Goal: Check status: Check status

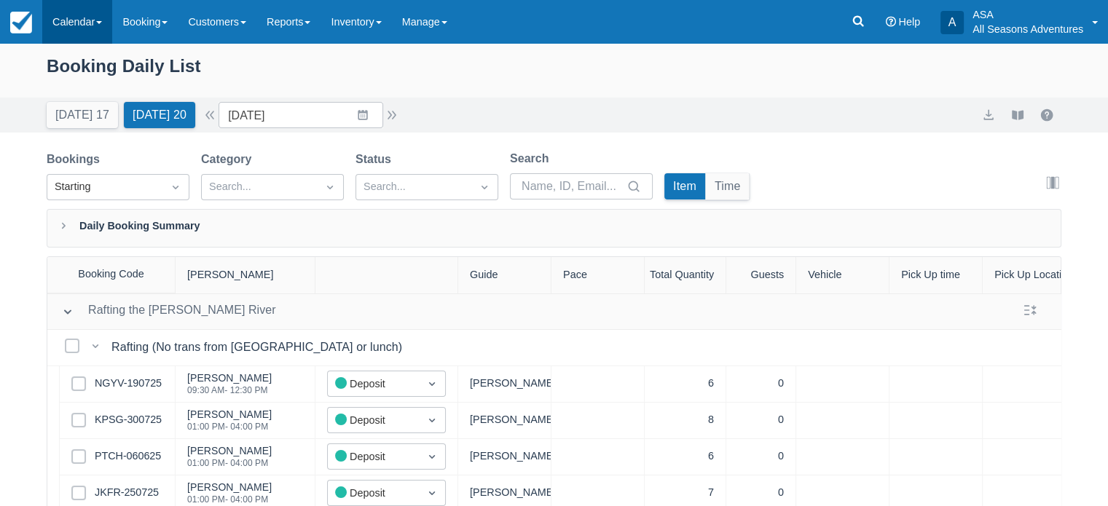
scroll to position [870, 0]
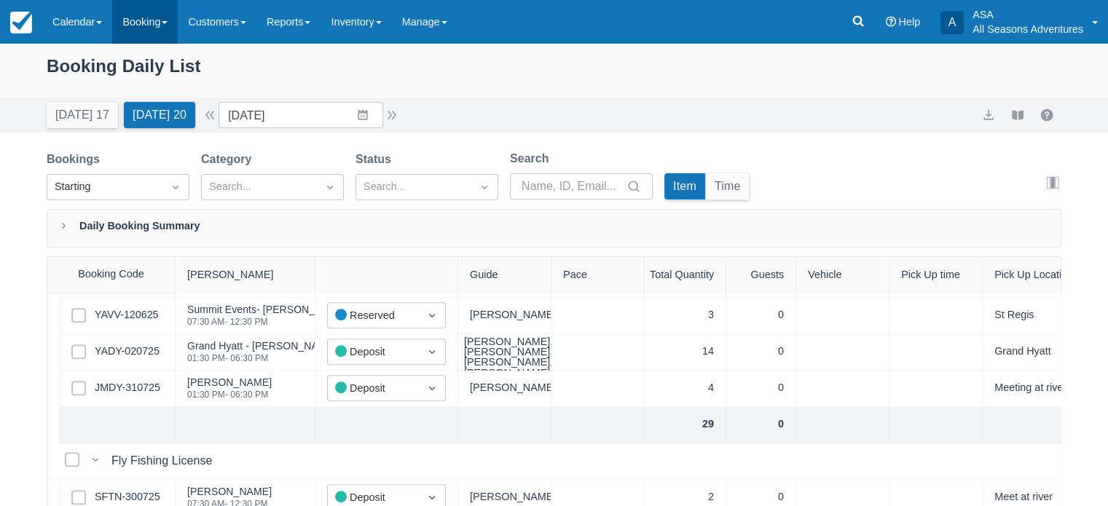
click at [152, 19] on link "Booking" at bounding box center [145, 22] width 66 height 44
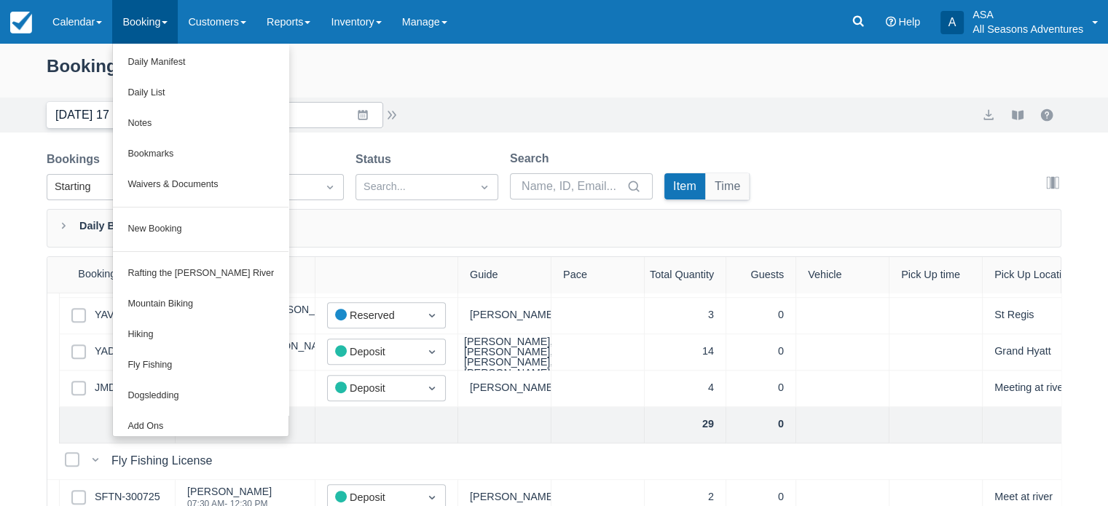
click at [67, 112] on button "Today 17" at bounding box center [82, 115] width 71 height 26
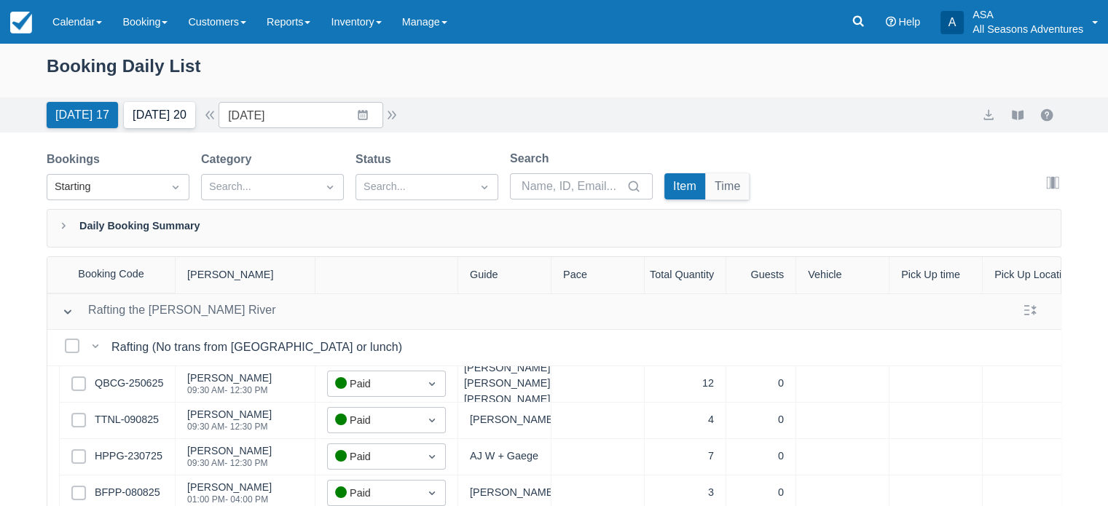
click at [157, 117] on button "Tomorrow 20" at bounding box center [159, 115] width 71 height 26
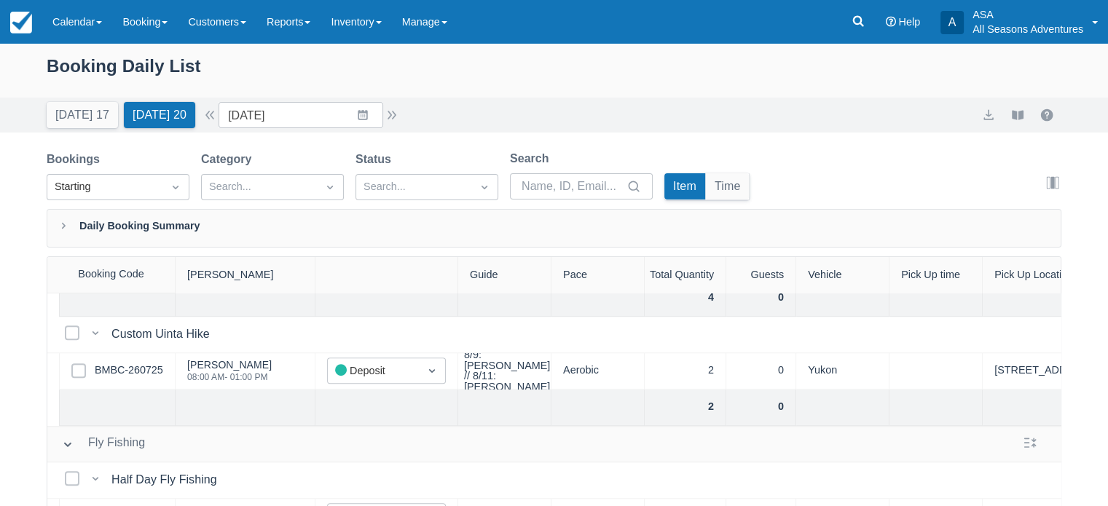
scroll to position [889, 0]
click at [125, 363] on link "BMBC-260725" at bounding box center [129, 369] width 69 height 16
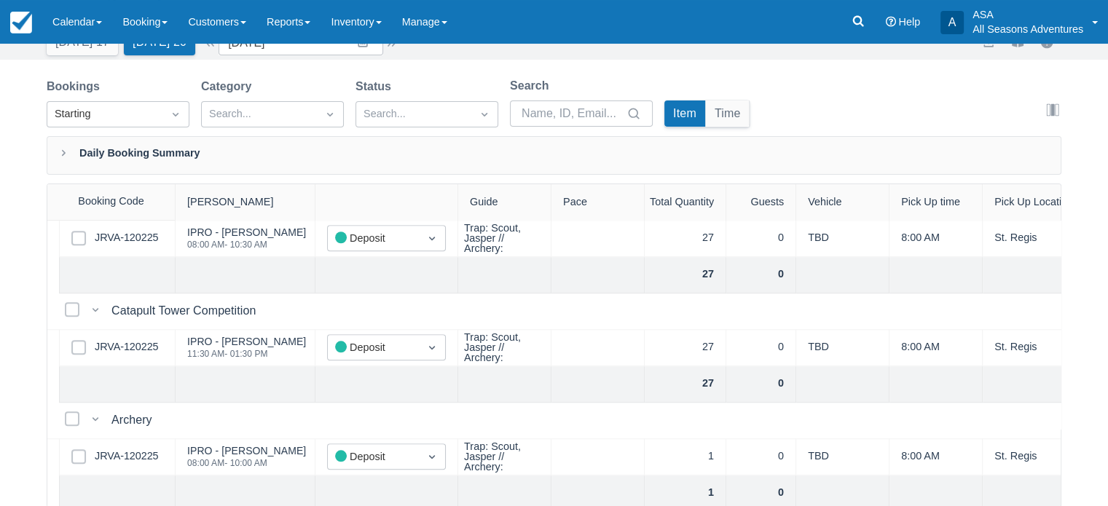
scroll to position [1468, 0]
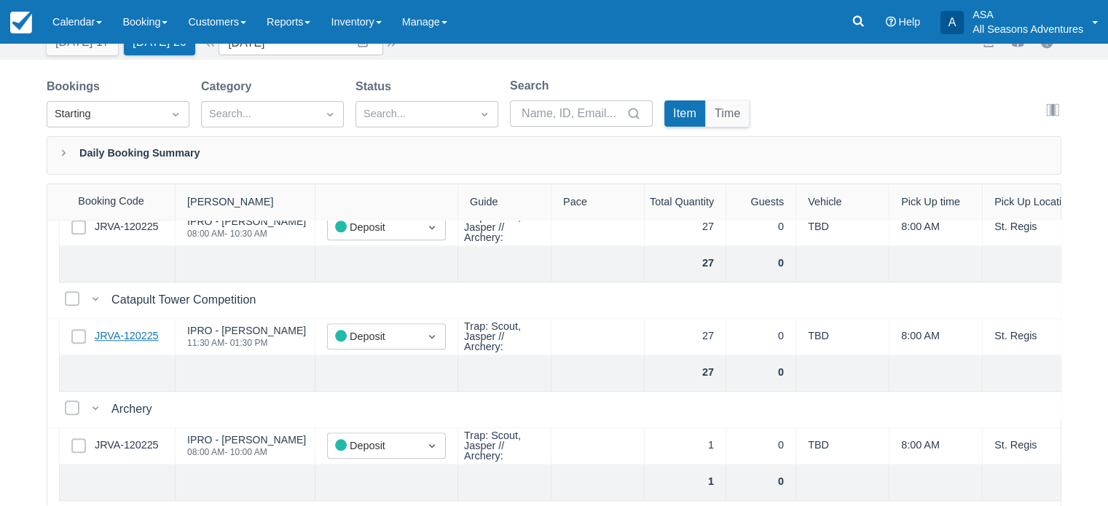
click at [99, 333] on link "JRVA-120225" at bounding box center [126, 337] width 63 height 16
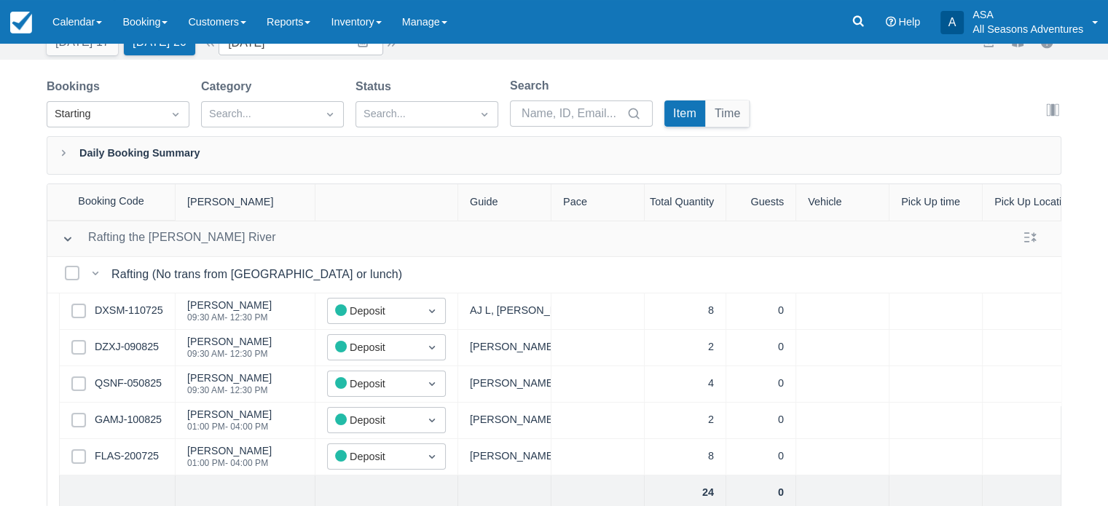
scroll to position [0, 0]
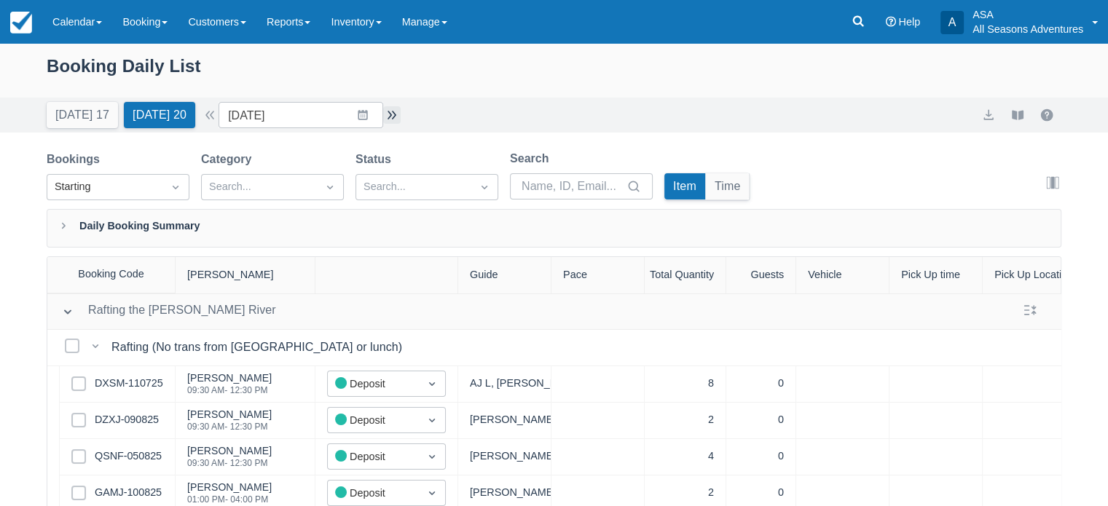
click at [398, 109] on button "button" at bounding box center [391, 114] width 17 height 17
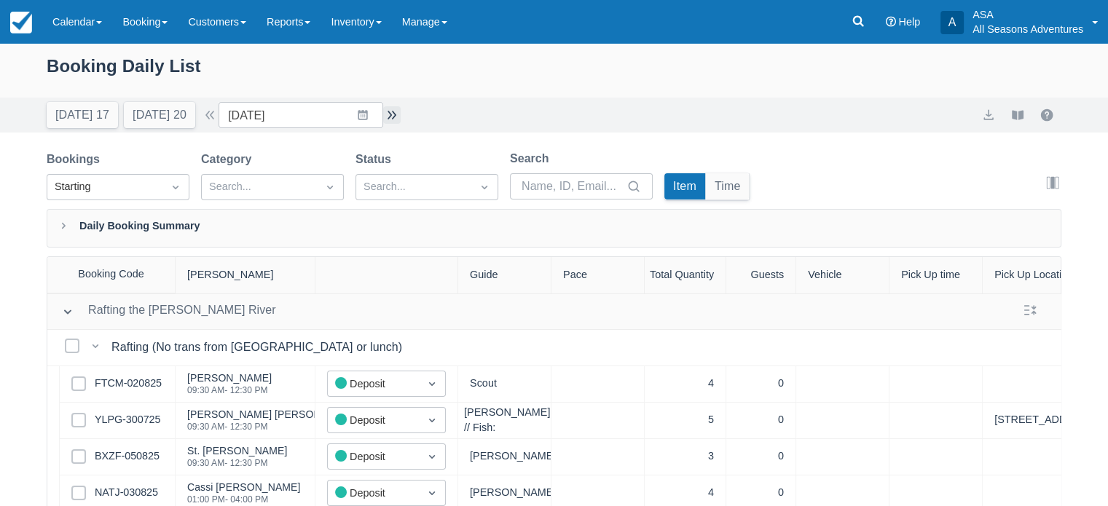
click at [393, 123] on button "button" at bounding box center [391, 114] width 17 height 17
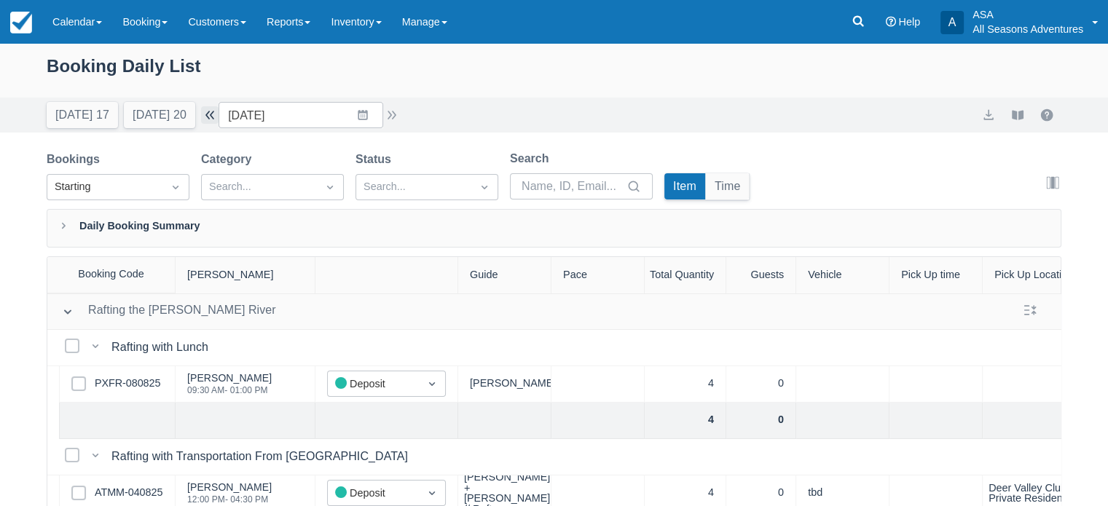
click at [219, 111] on button "button" at bounding box center [209, 114] width 17 height 17
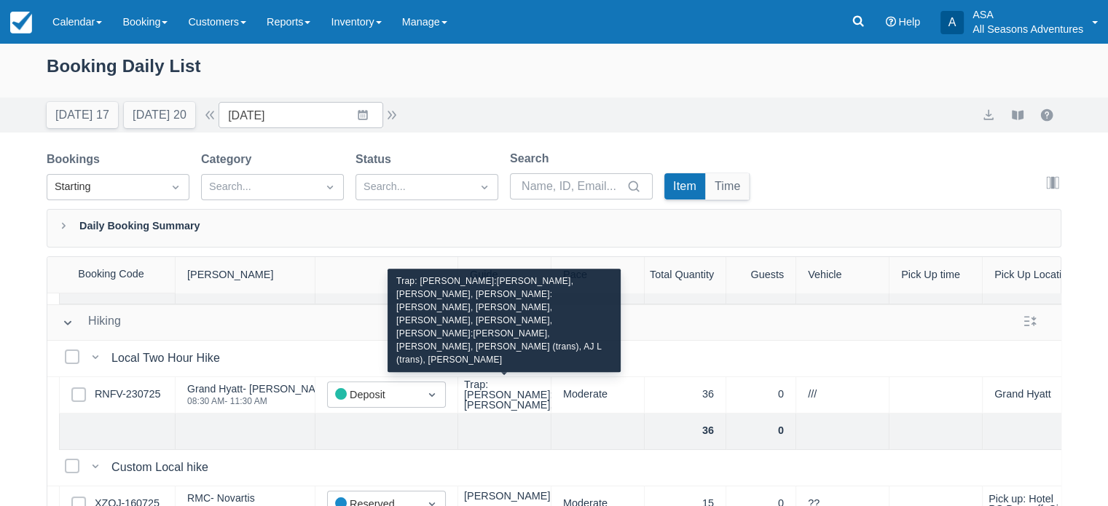
scroll to position [553, 0]
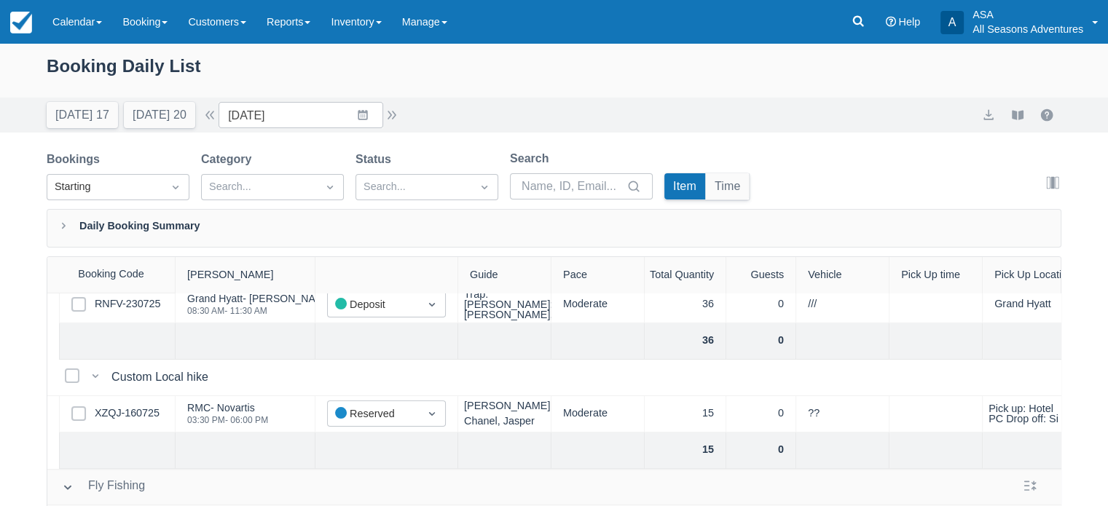
click at [468, 396] on div "Anna, Chanel, Jasper" at bounding box center [504, 414] width 93 height 36
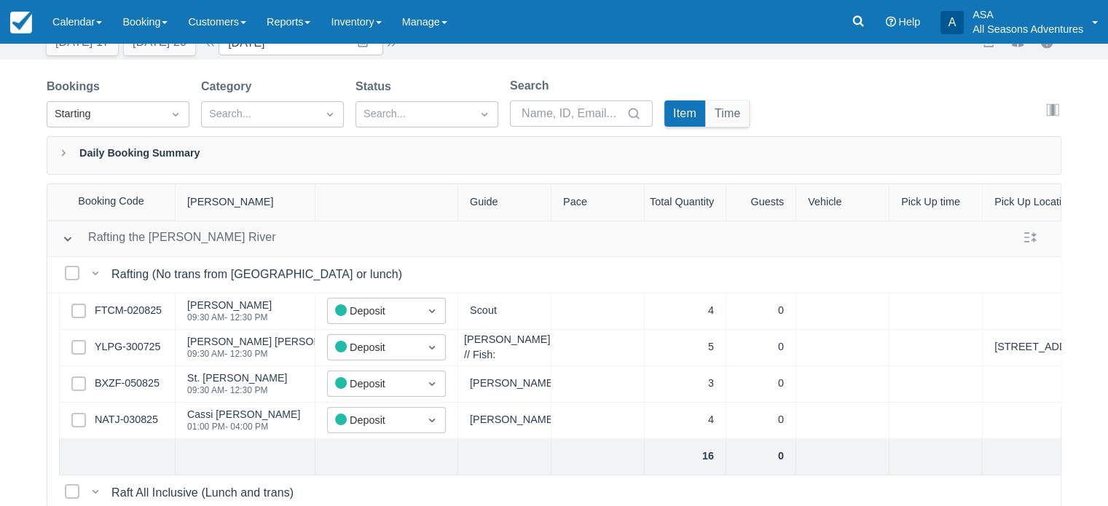
scroll to position [0, 0]
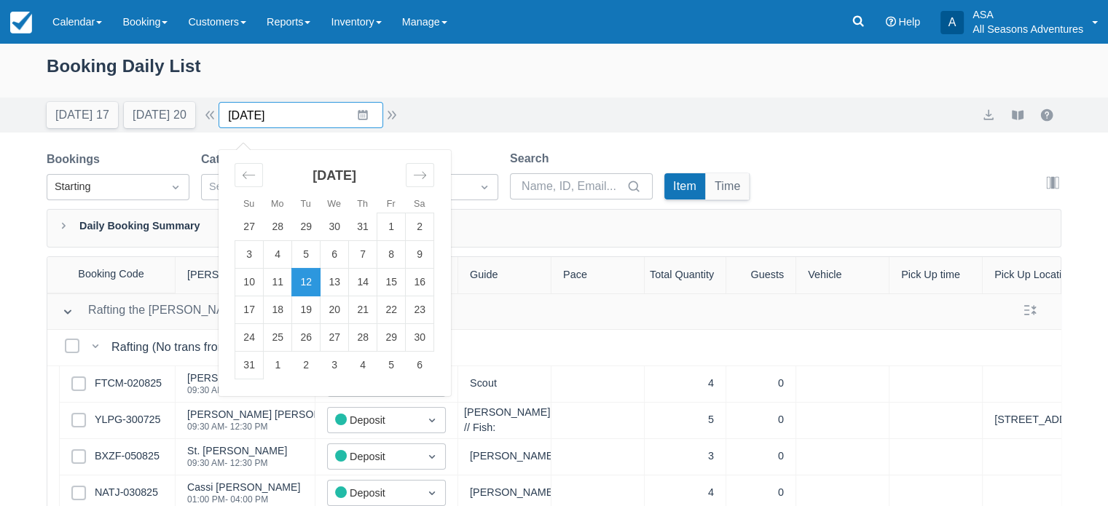
click at [331, 116] on input "08/12/25" at bounding box center [301, 115] width 165 height 26
click at [341, 281] on td "13" at bounding box center [335, 283] width 28 height 28
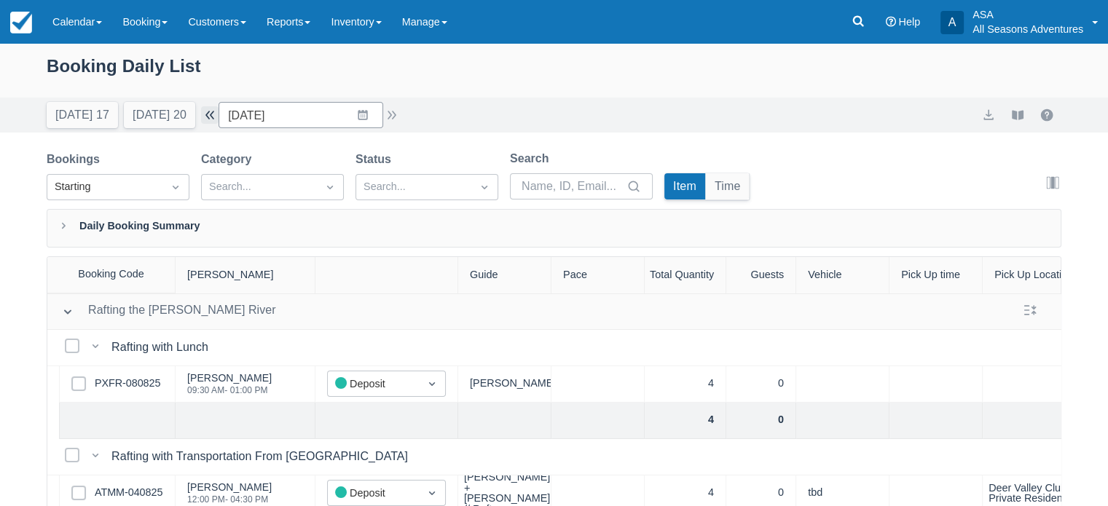
click at [216, 120] on button "button" at bounding box center [209, 114] width 17 height 17
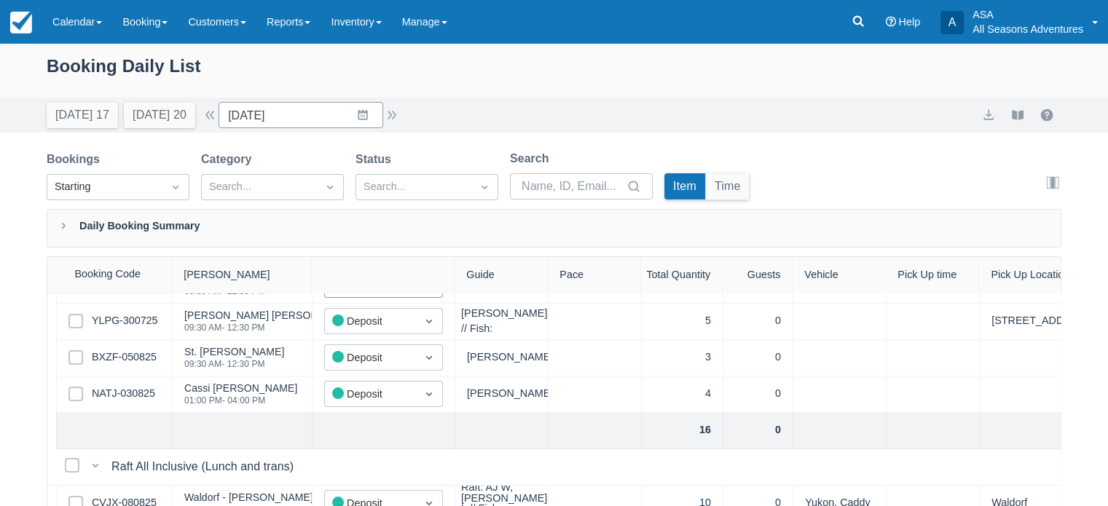
scroll to position [0, 3]
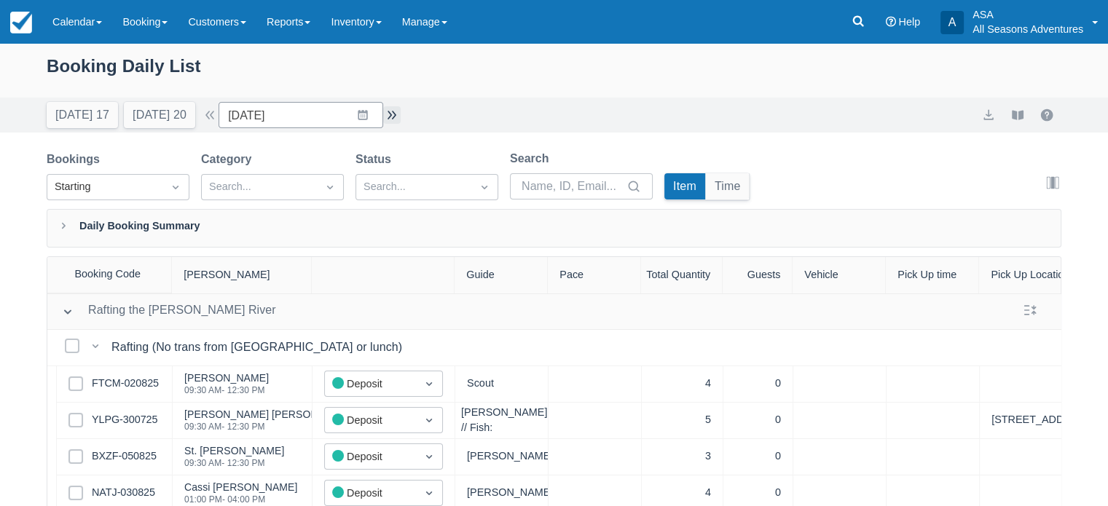
click at [388, 114] on button "button" at bounding box center [391, 114] width 17 height 17
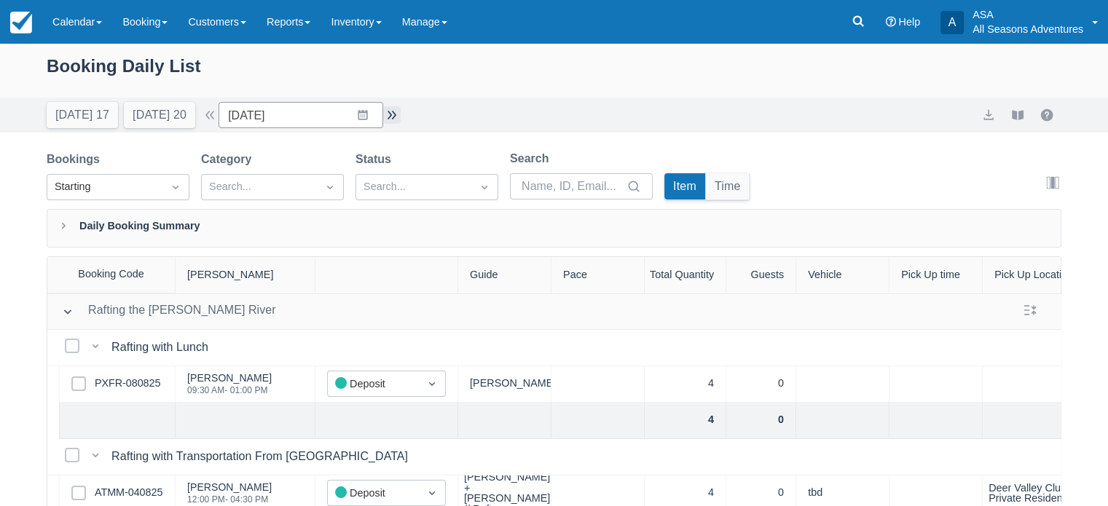
click at [393, 119] on button "button" at bounding box center [391, 114] width 17 height 17
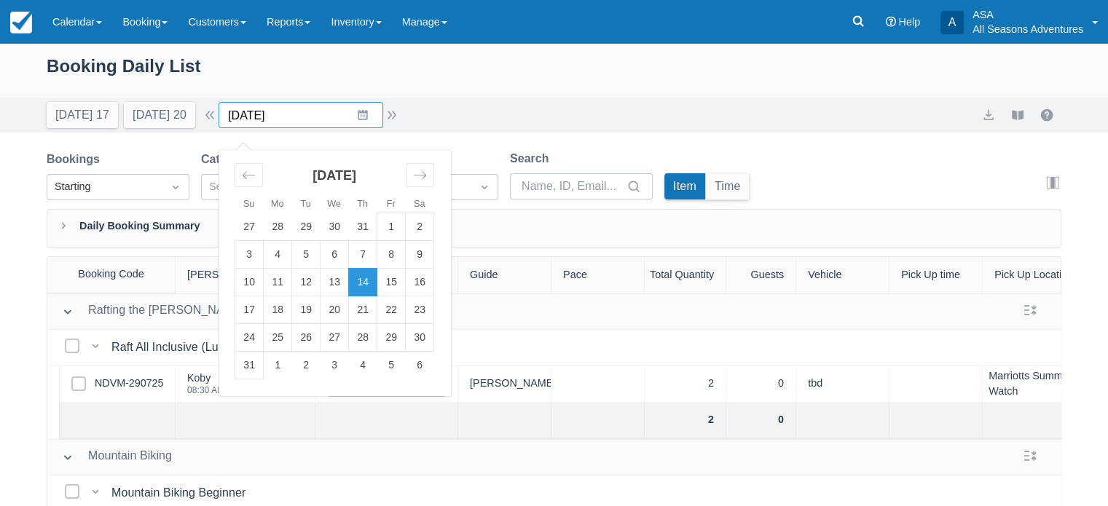
click at [338, 115] on input "08/14/25" at bounding box center [301, 115] width 165 height 26
click at [396, 111] on button "button" at bounding box center [391, 114] width 17 height 17
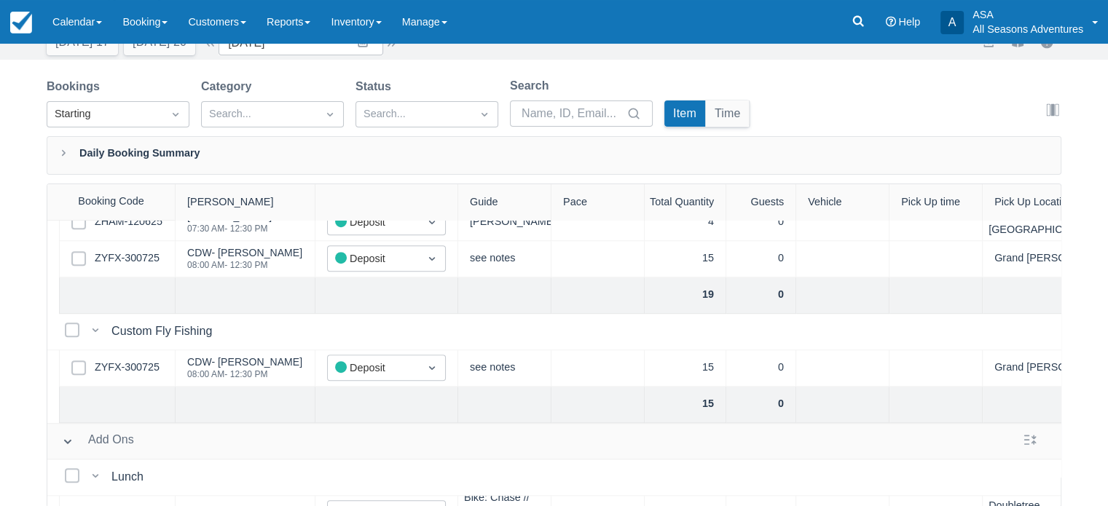
scroll to position [831, 0]
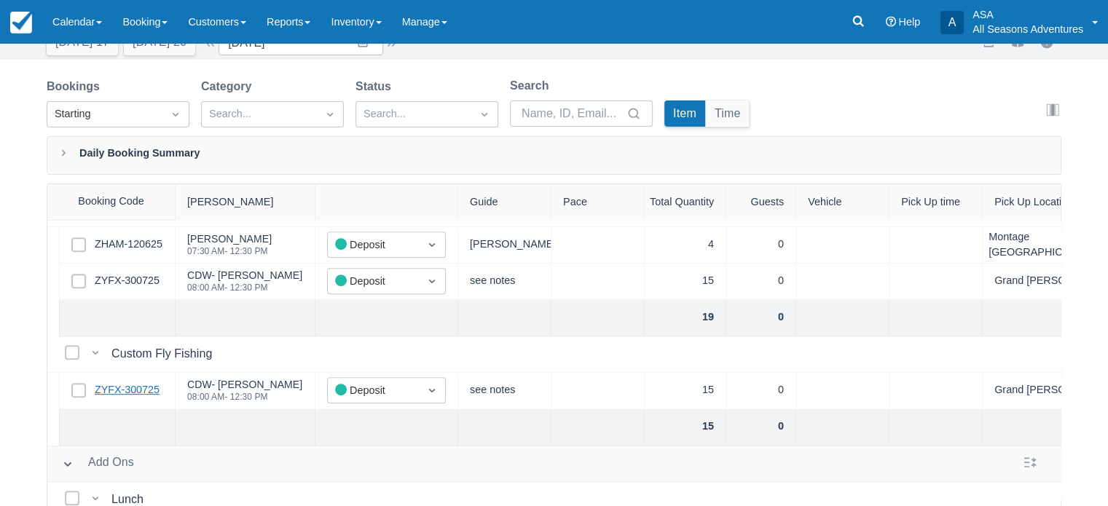
click at [134, 387] on link "ZYFX-300725" at bounding box center [127, 391] width 65 height 16
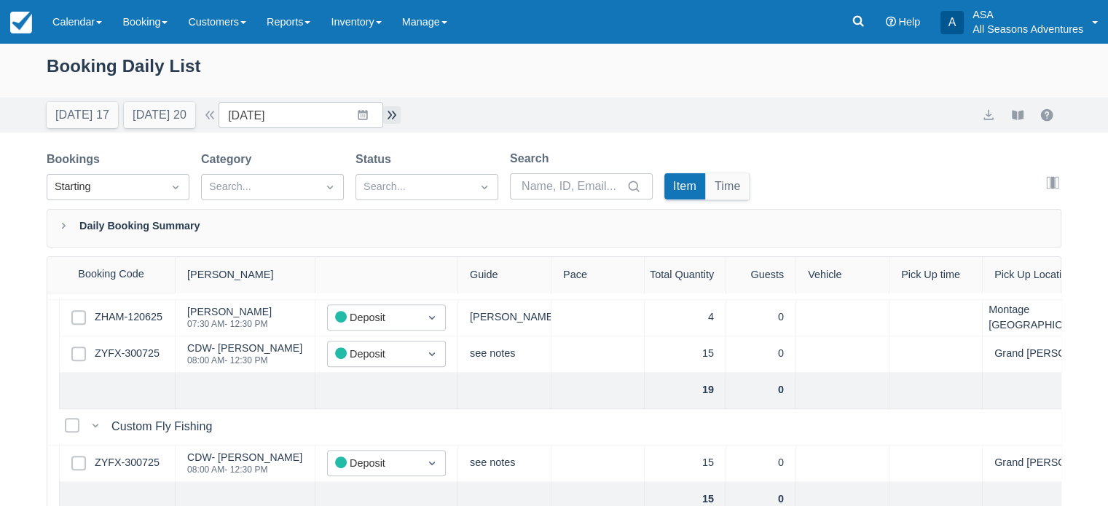
click at [399, 113] on button "button" at bounding box center [391, 114] width 17 height 17
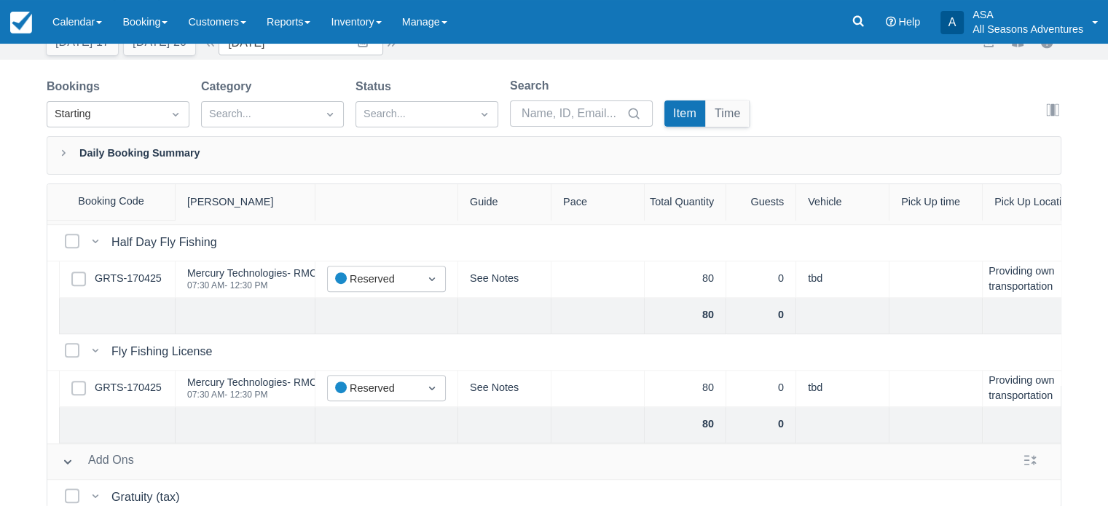
scroll to position [759, 0]
click at [114, 283] on link "GRTS-170425" at bounding box center [128, 281] width 67 height 16
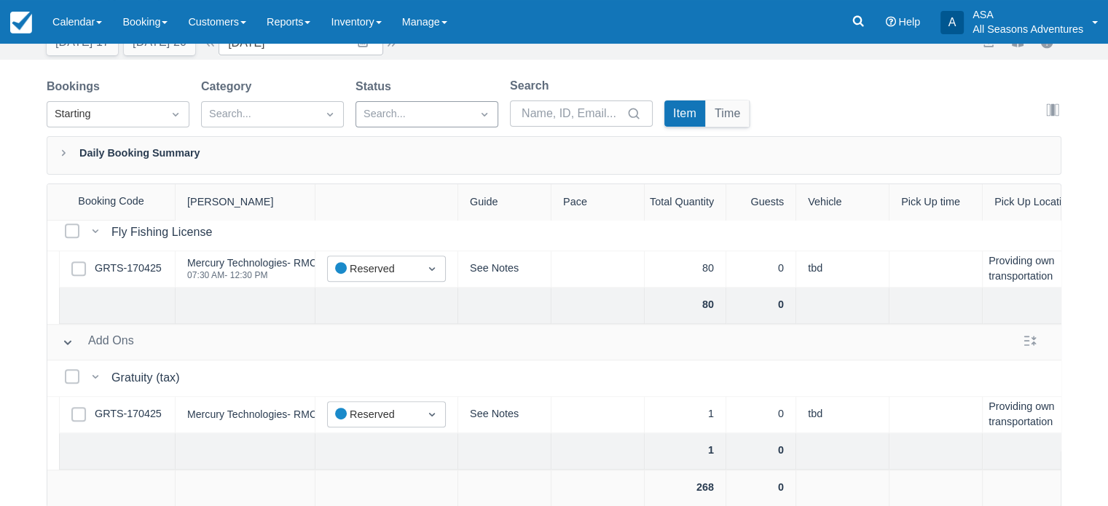
scroll to position [0, 0]
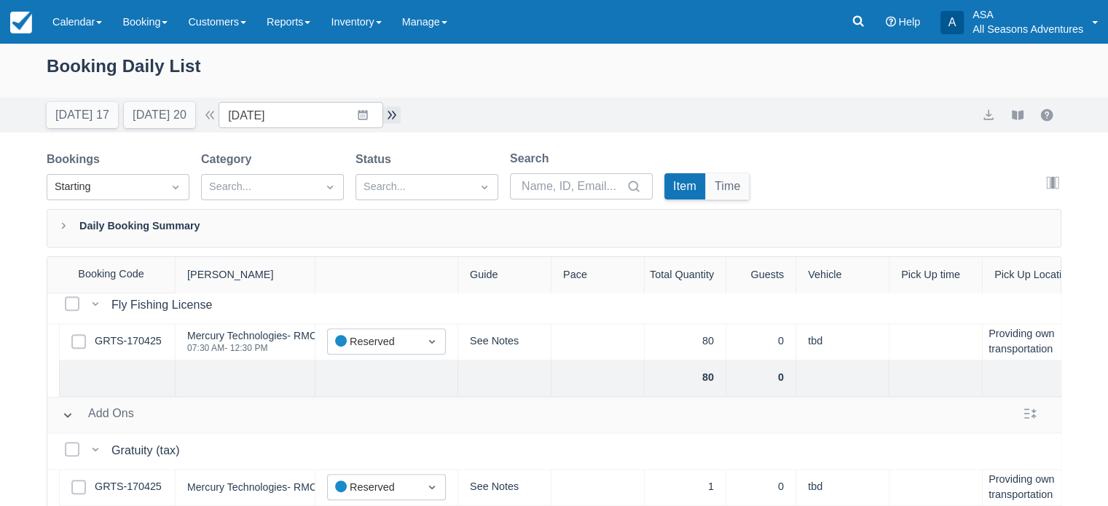
click at [396, 119] on button "button" at bounding box center [391, 114] width 17 height 17
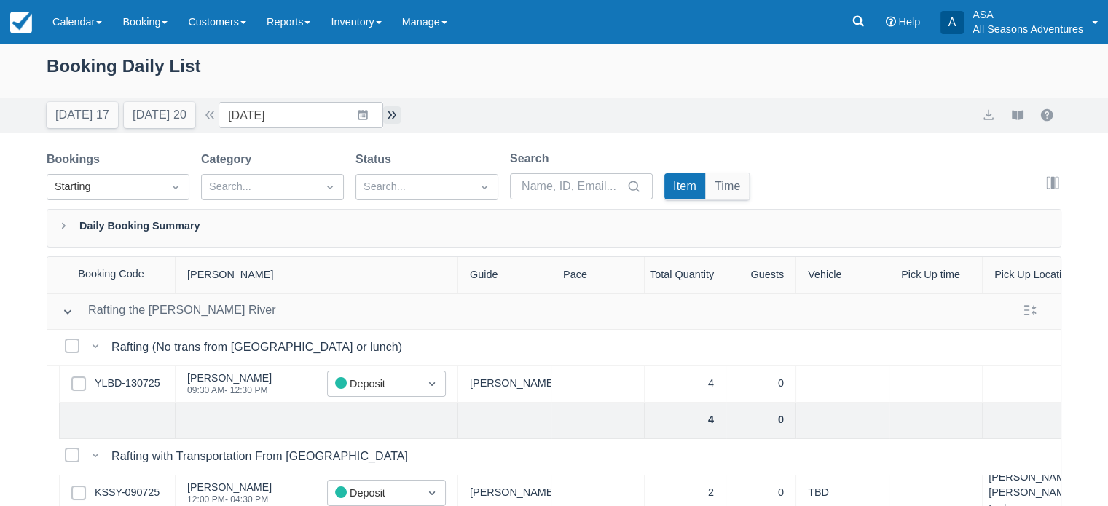
click at [401, 116] on button "button" at bounding box center [391, 114] width 17 height 17
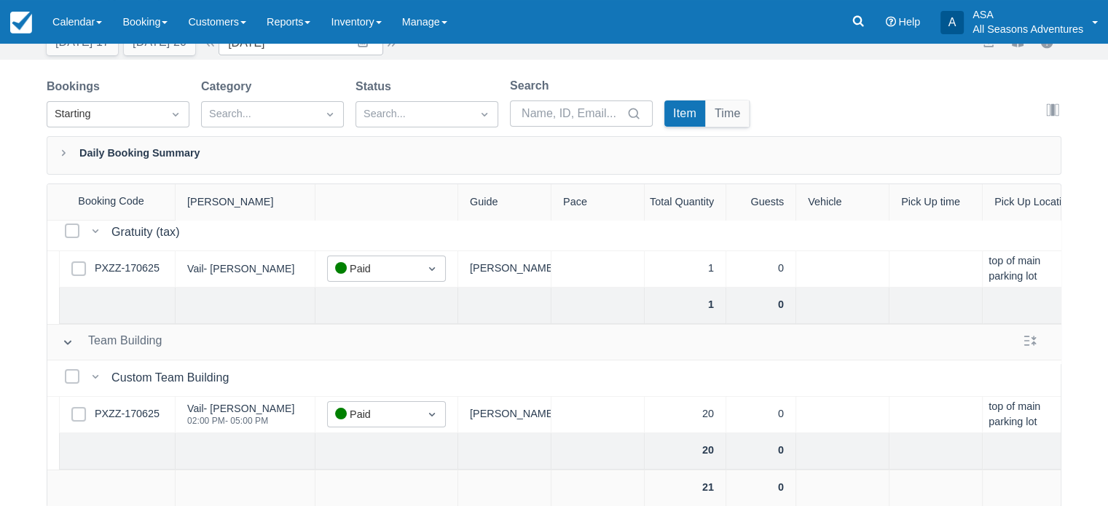
scroll to position [73, 0]
click at [128, 407] on link "PXZZ-170625" at bounding box center [127, 415] width 65 height 16
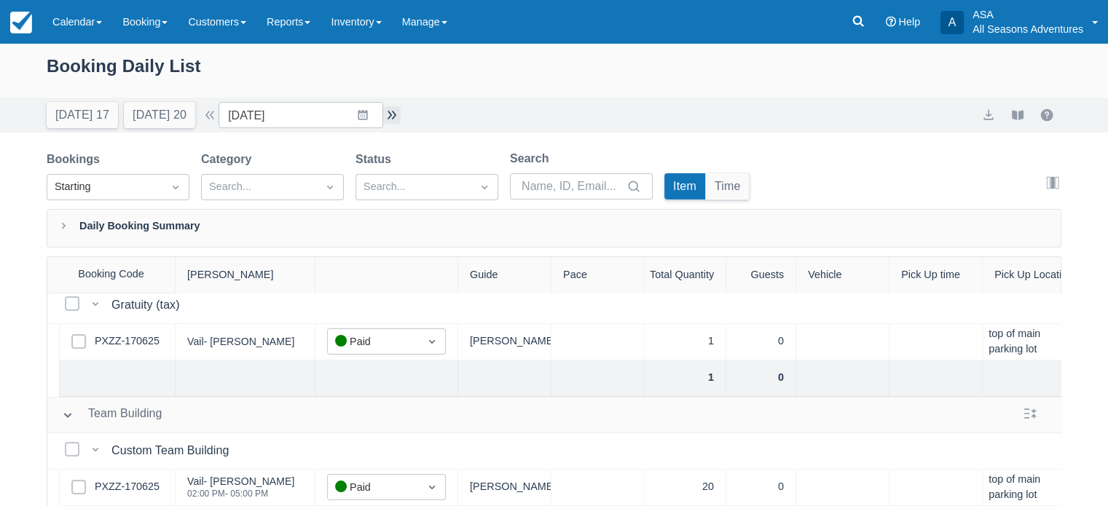
click at [401, 114] on button "button" at bounding box center [391, 114] width 17 height 17
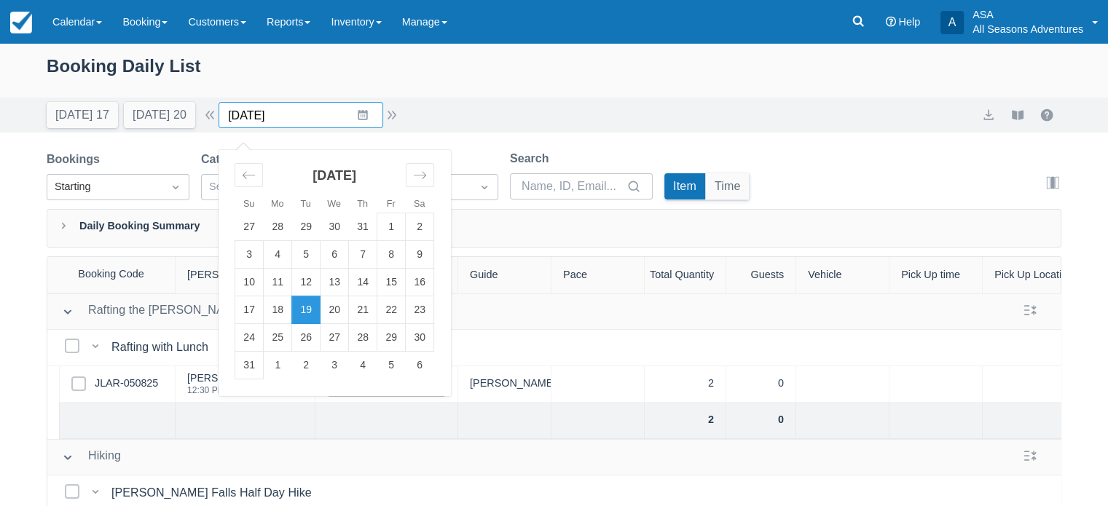
click at [318, 120] on input "08/19/25" at bounding box center [301, 115] width 165 height 26
click at [333, 306] on td "20" at bounding box center [335, 311] width 28 height 28
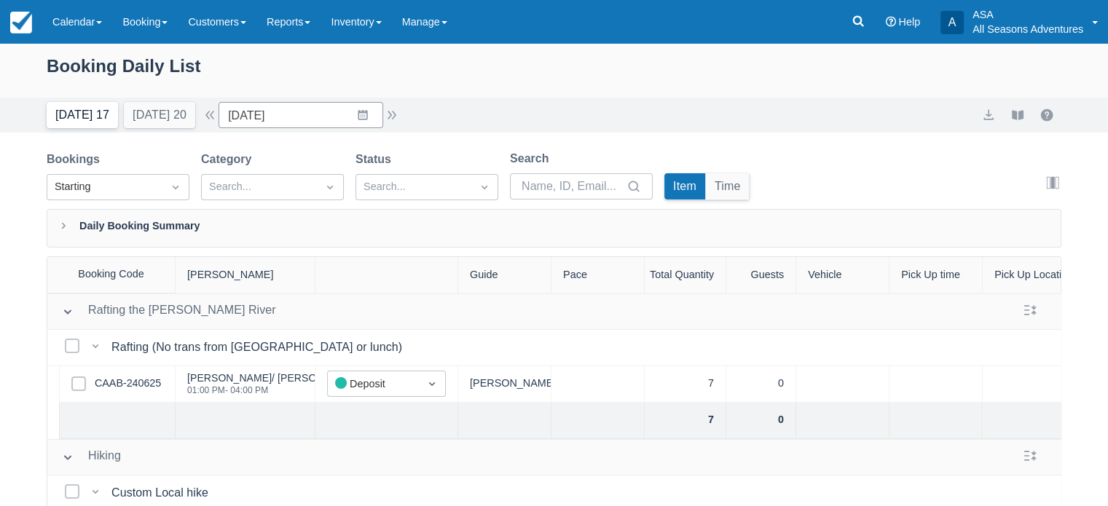
click at [73, 108] on button "Today 17" at bounding box center [82, 115] width 71 height 26
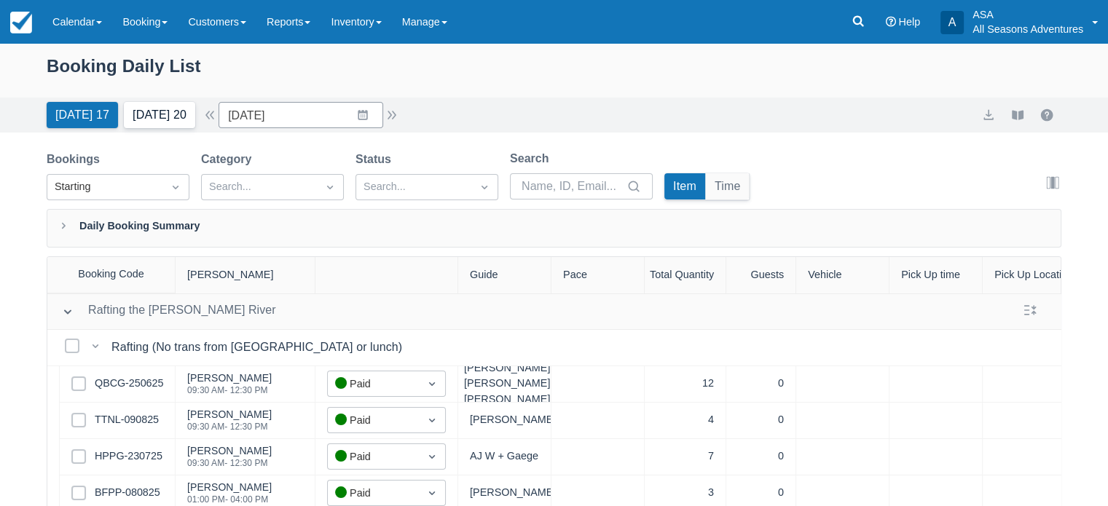
click at [147, 109] on button "Tomorrow 20" at bounding box center [159, 115] width 71 height 26
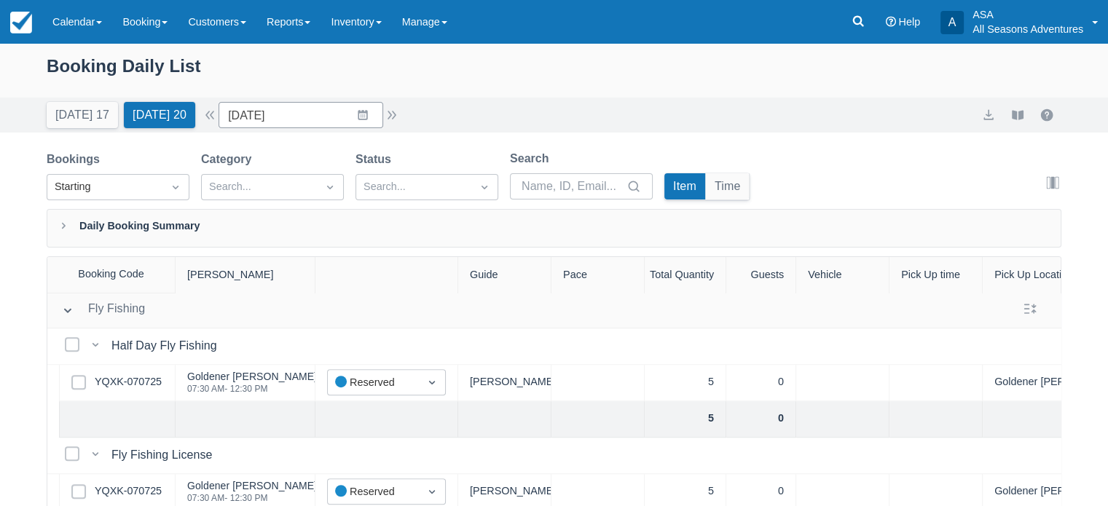
scroll to position [1023, 0]
click at [71, 117] on button "Today 17" at bounding box center [82, 115] width 71 height 26
type input "08/10/25"
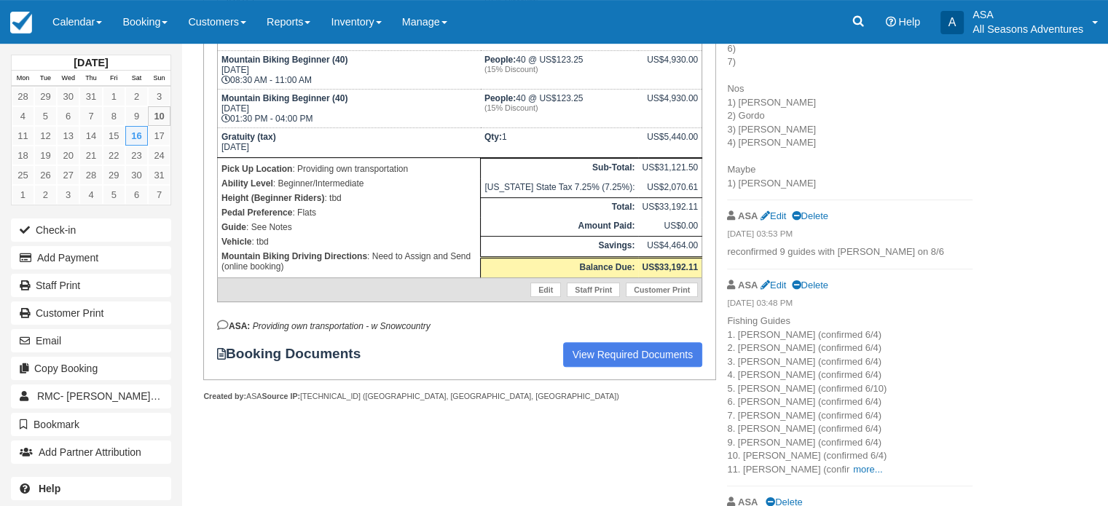
scroll to position [551, 0]
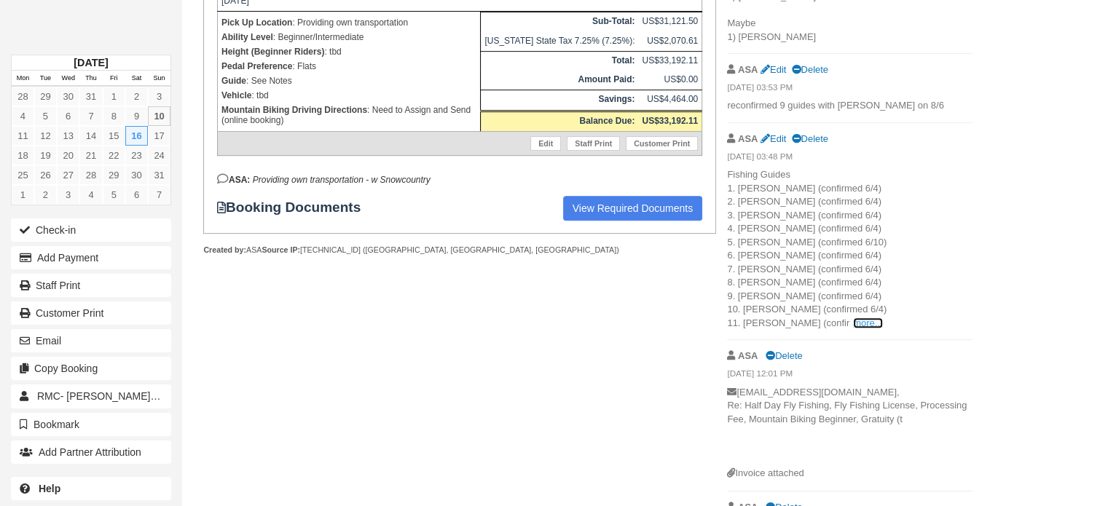
click at [853, 326] on link "more..." at bounding box center [867, 323] width 29 height 11
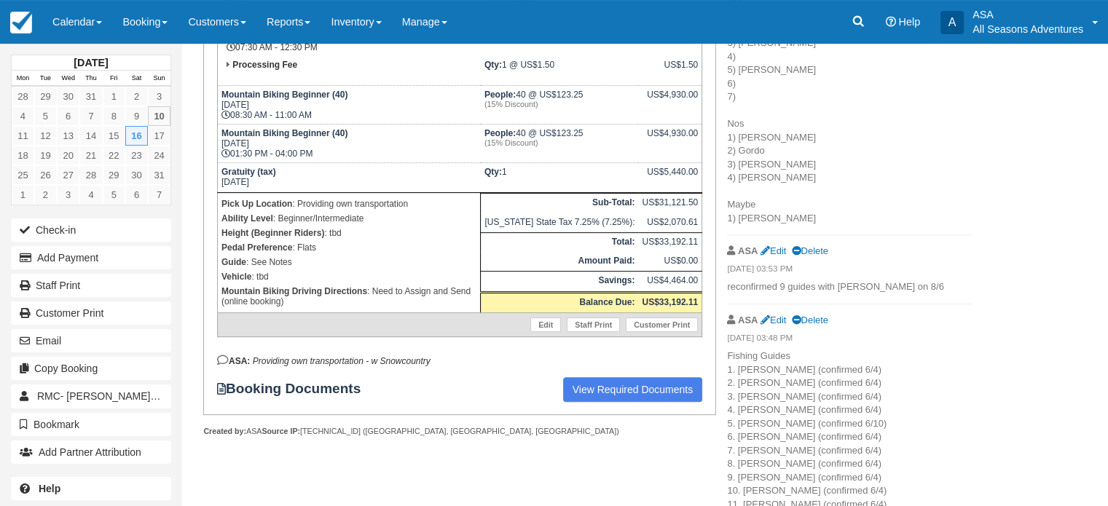
scroll to position [0, 0]
